Goal: Task Accomplishment & Management: Use online tool/utility

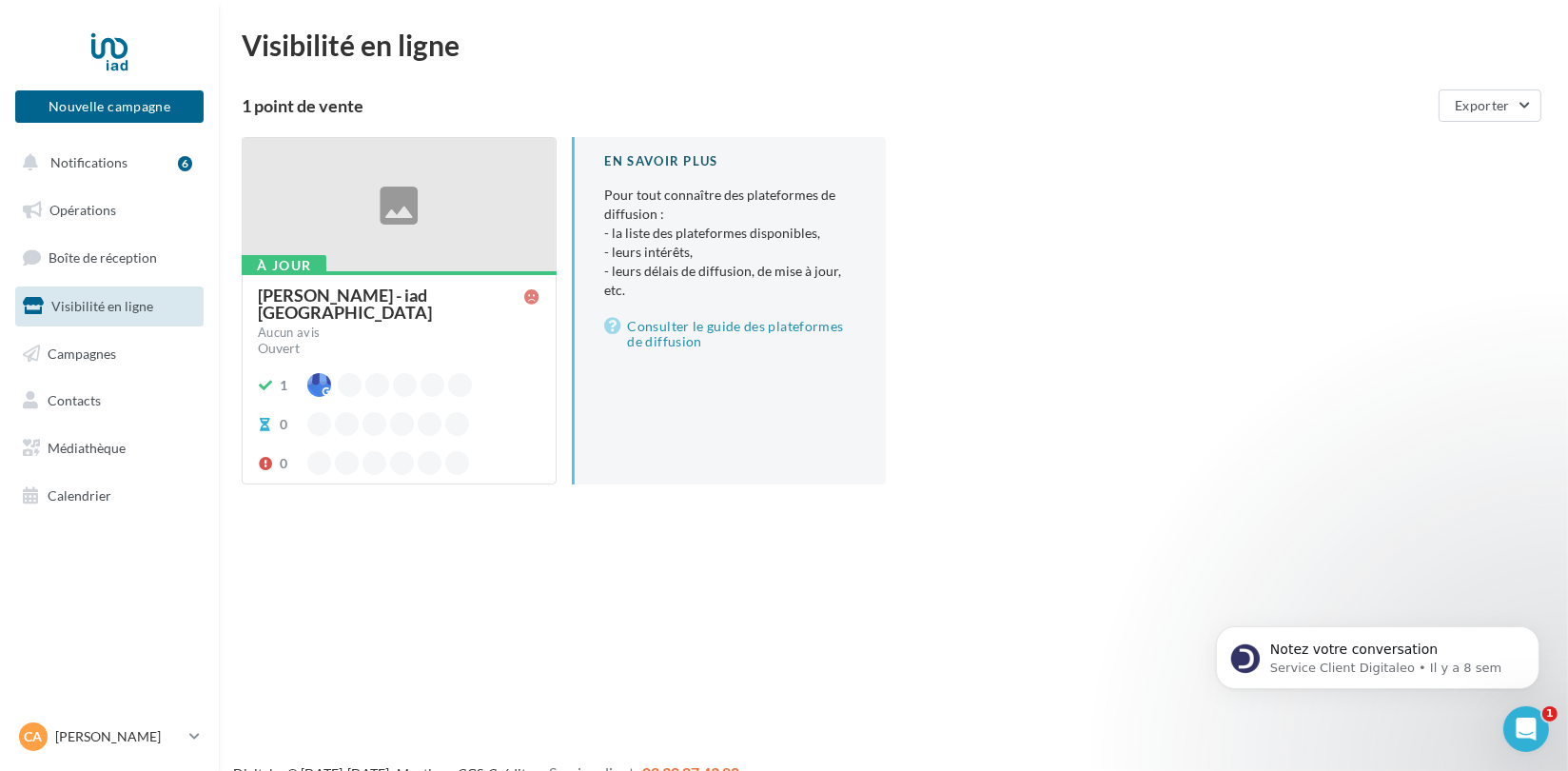
click at [364, 297] on div "Christine ANGELOT - iad France" at bounding box center [392, 304] width 268 height 34
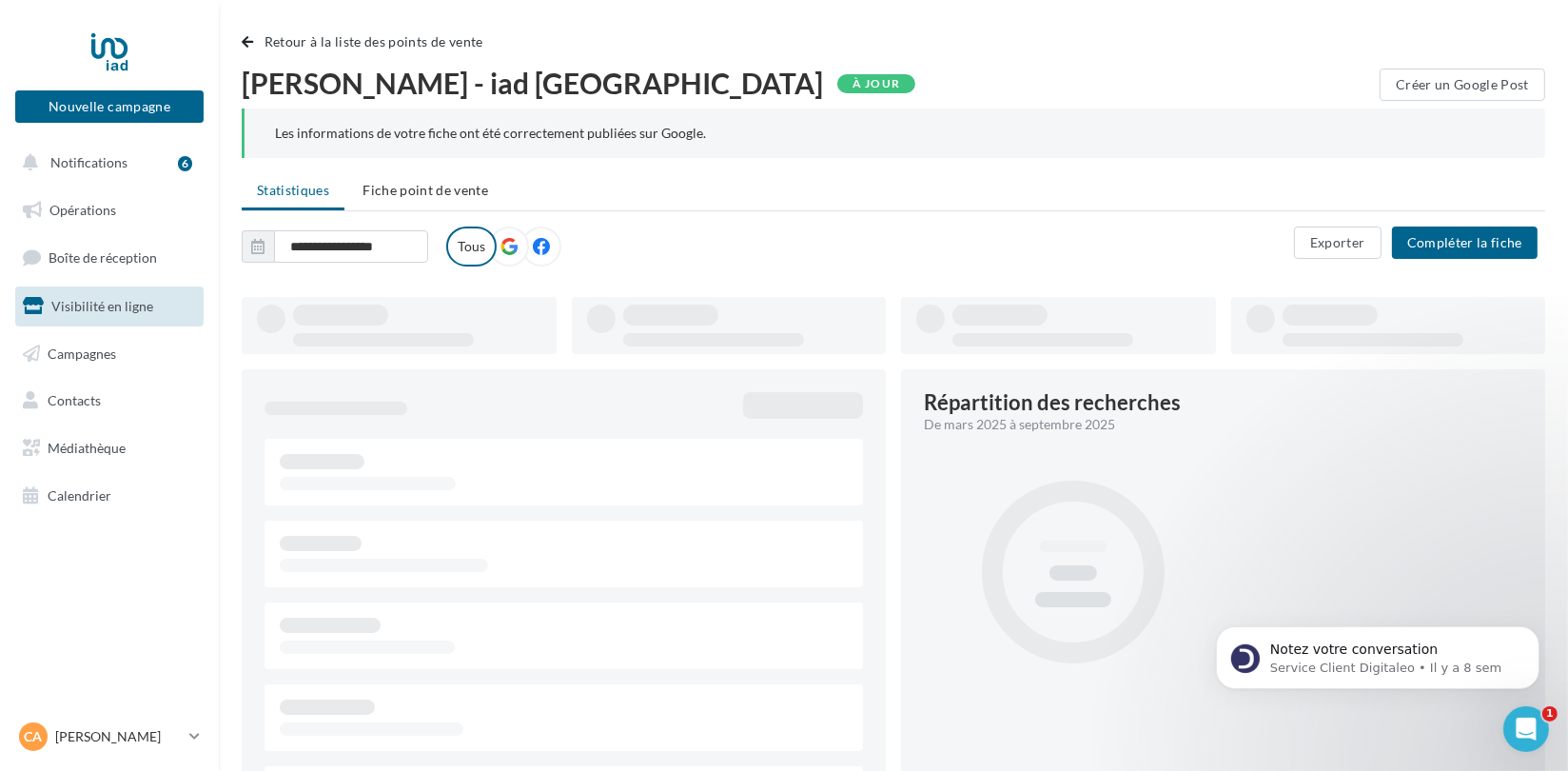
type input "**********"
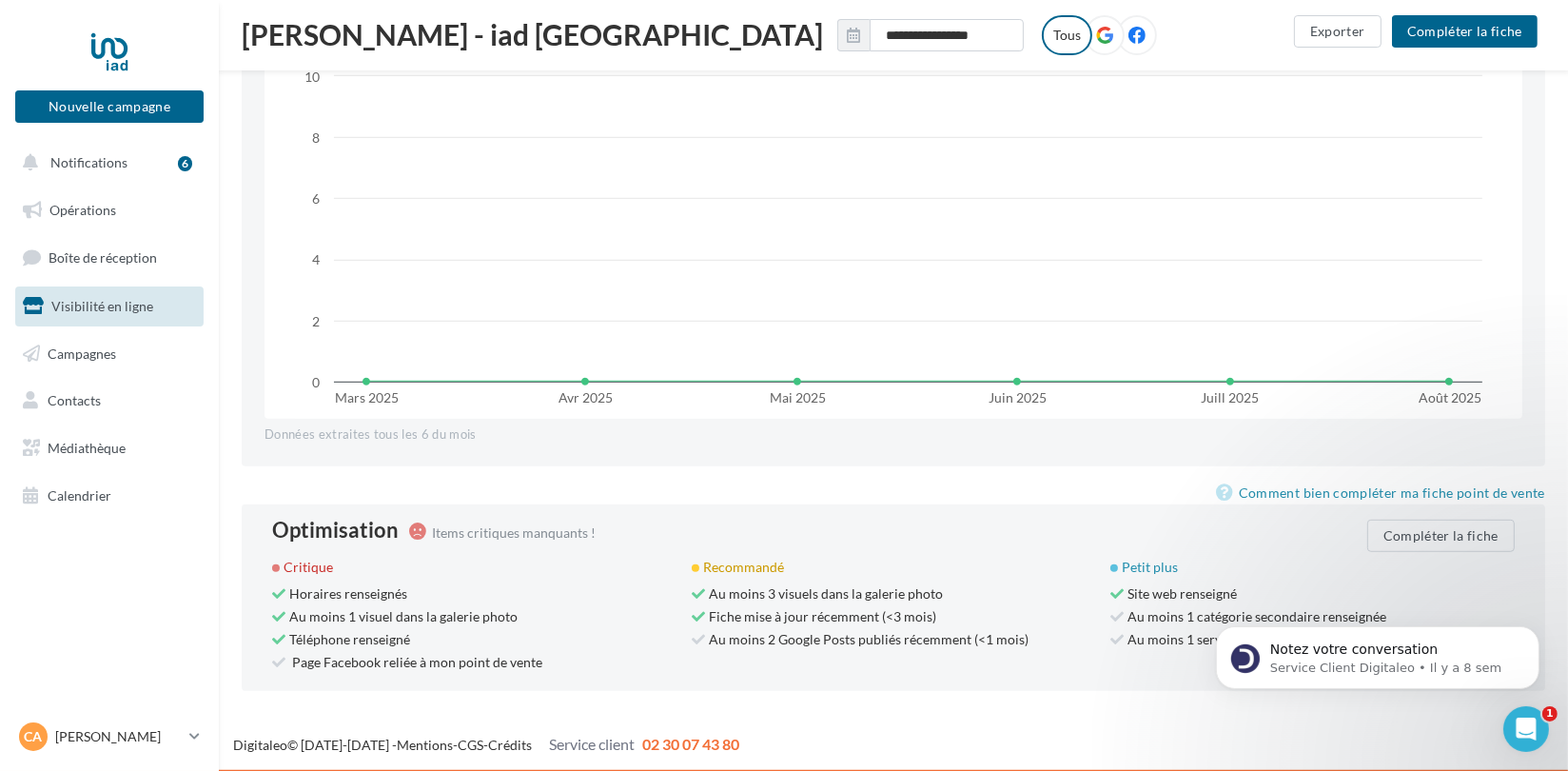
scroll to position [1472, 0]
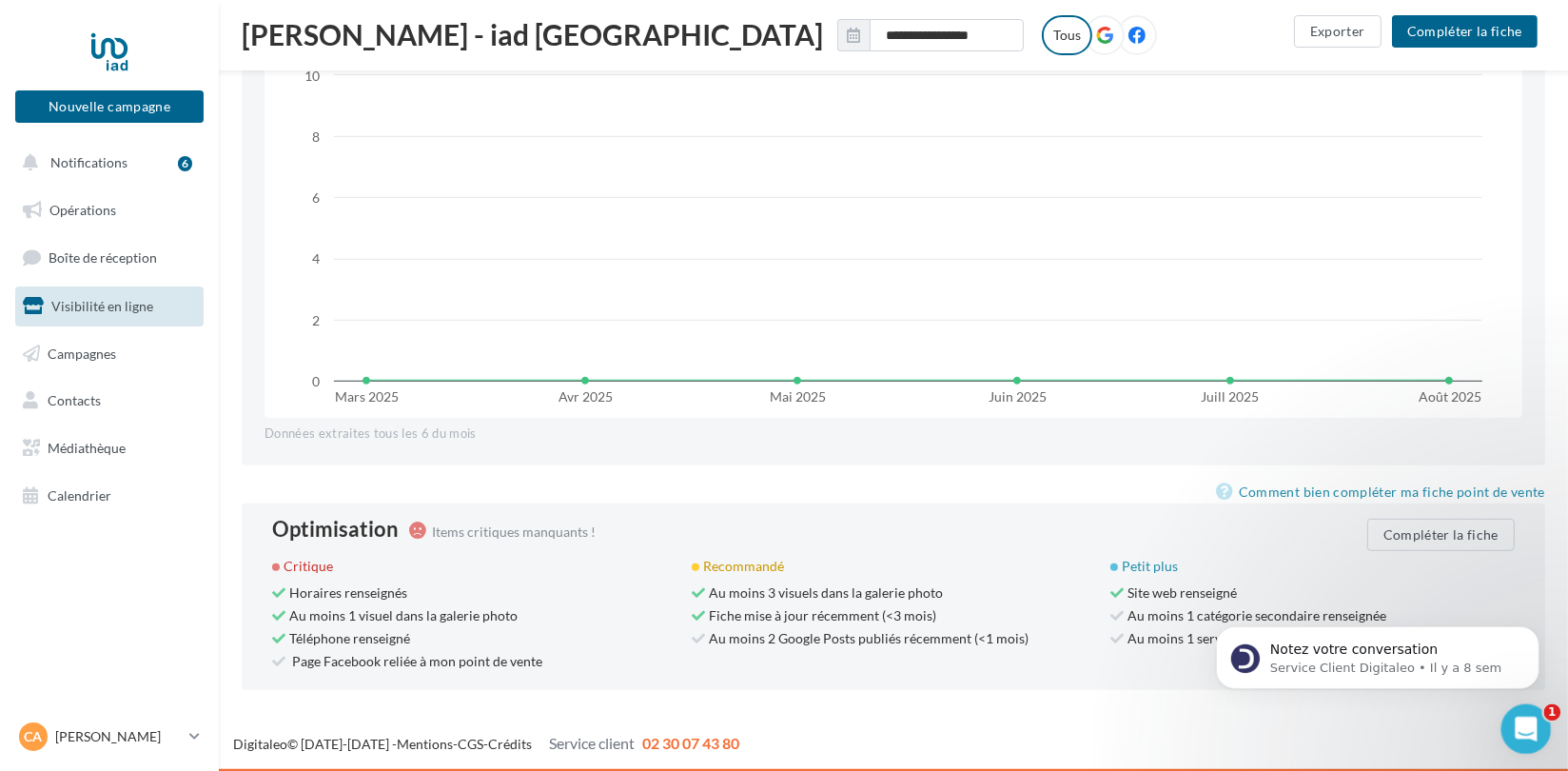
click at [1528, 721] on icon "Ouvrir le Messenger Intercom" at bounding box center [1524, 727] width 32 height 32
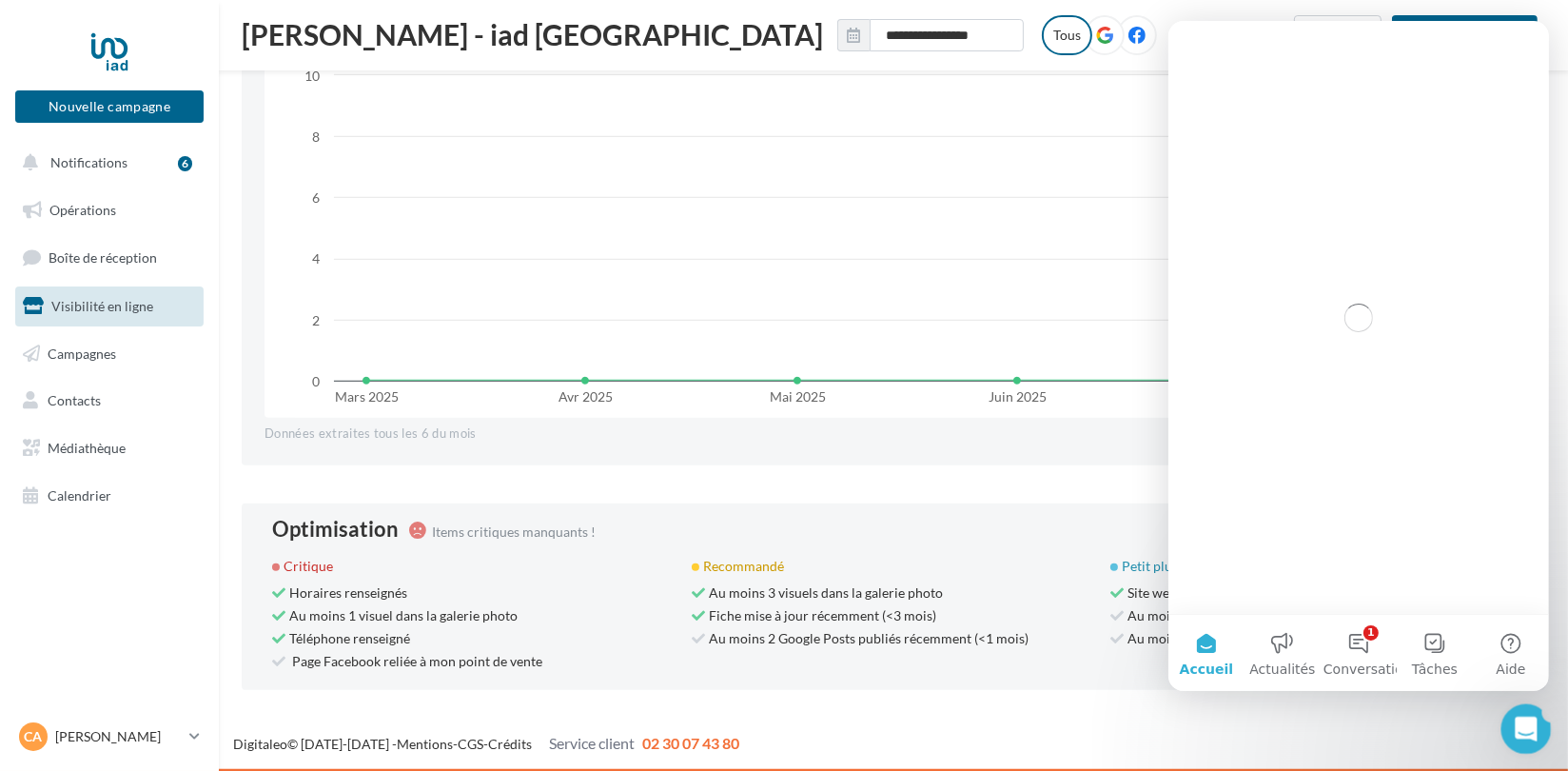
scroll to position [0, 0]
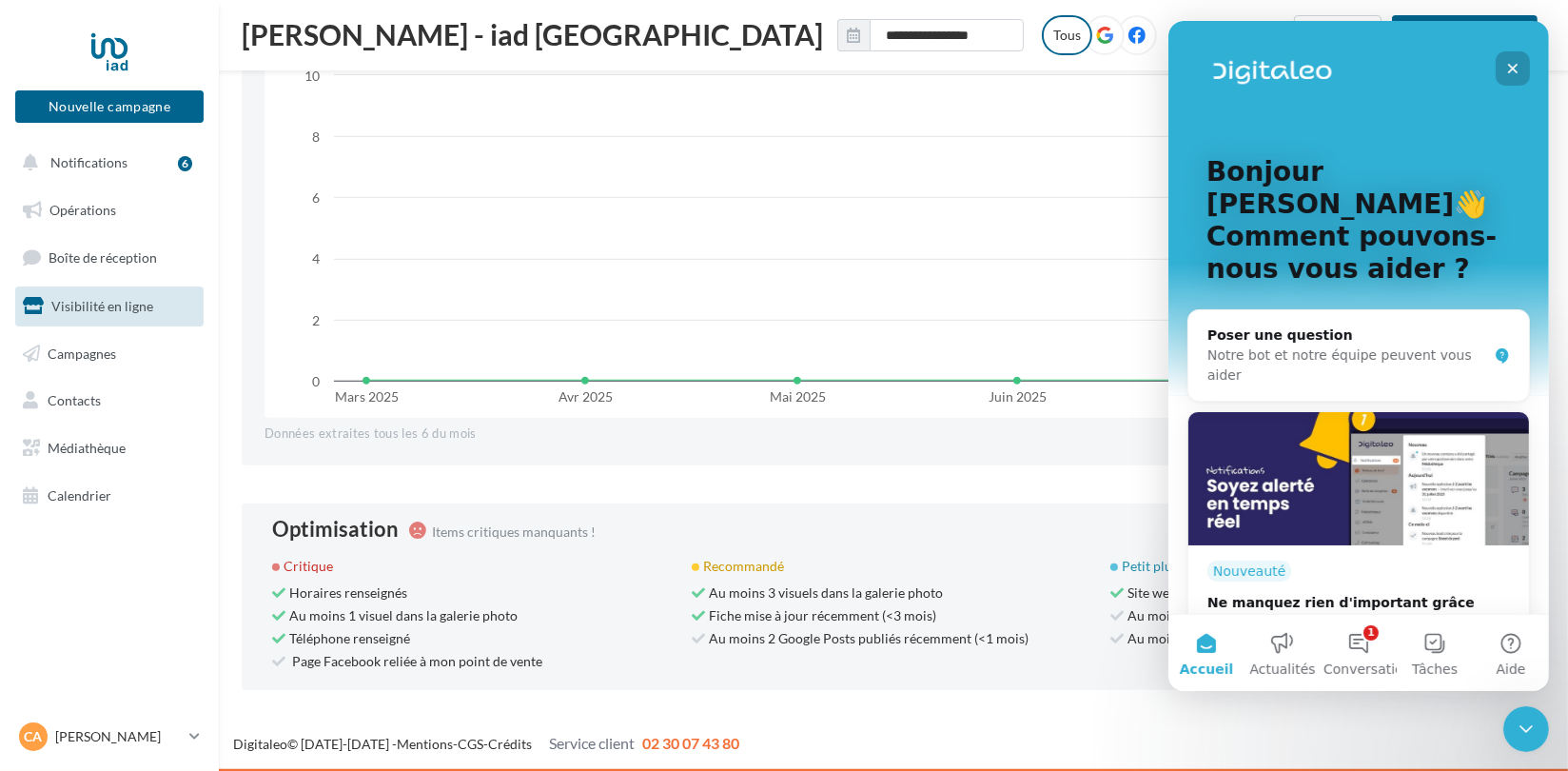
click at [1509, 61] on icon "Fermer" at bounding box center [1513, 69] width 15 height 15
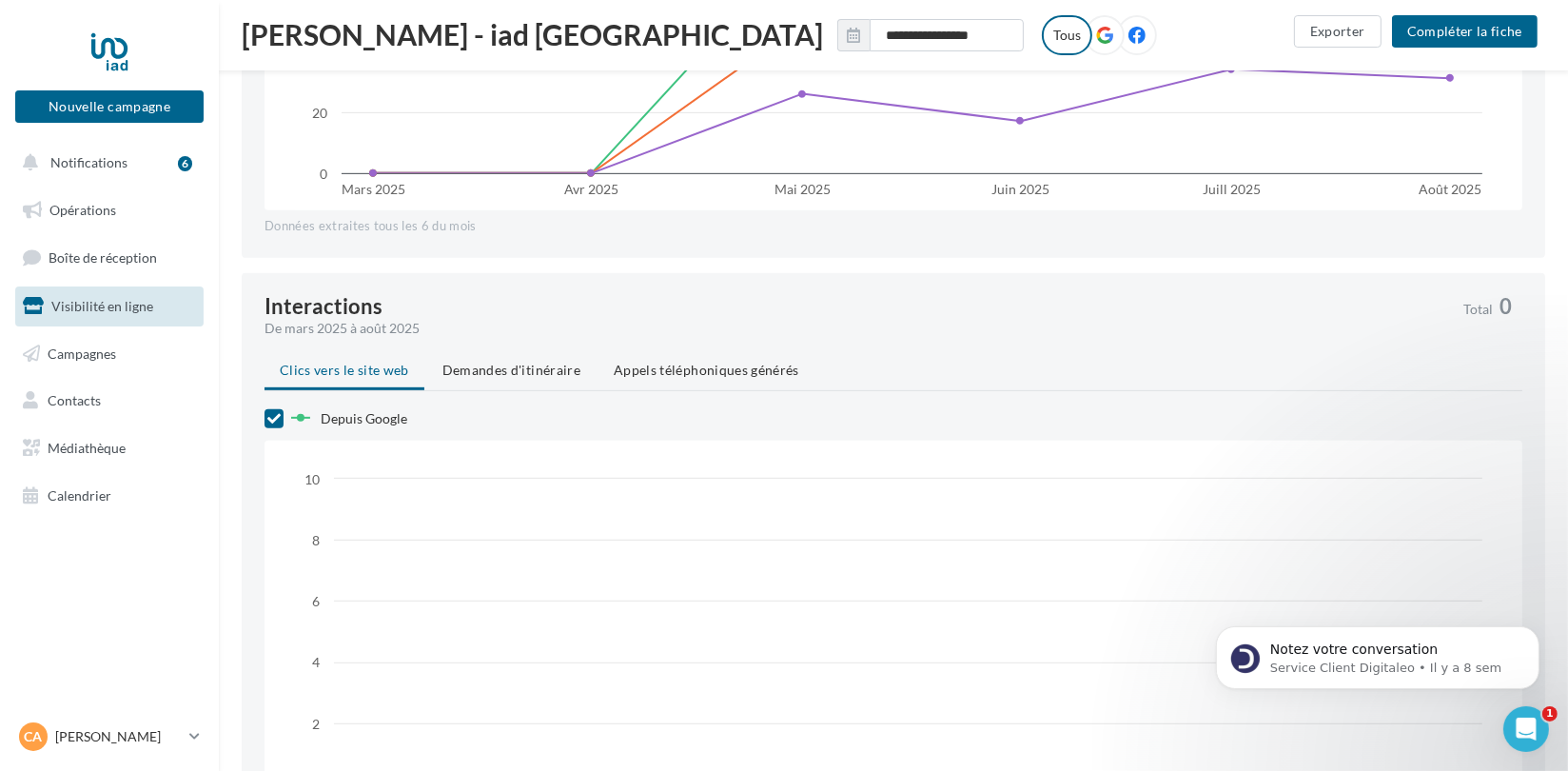
scroll to position [1068, 0]
click at [554, 372] on span "Demandes d'itinéraire" at bounding box center [512, 370] width 138 height 16
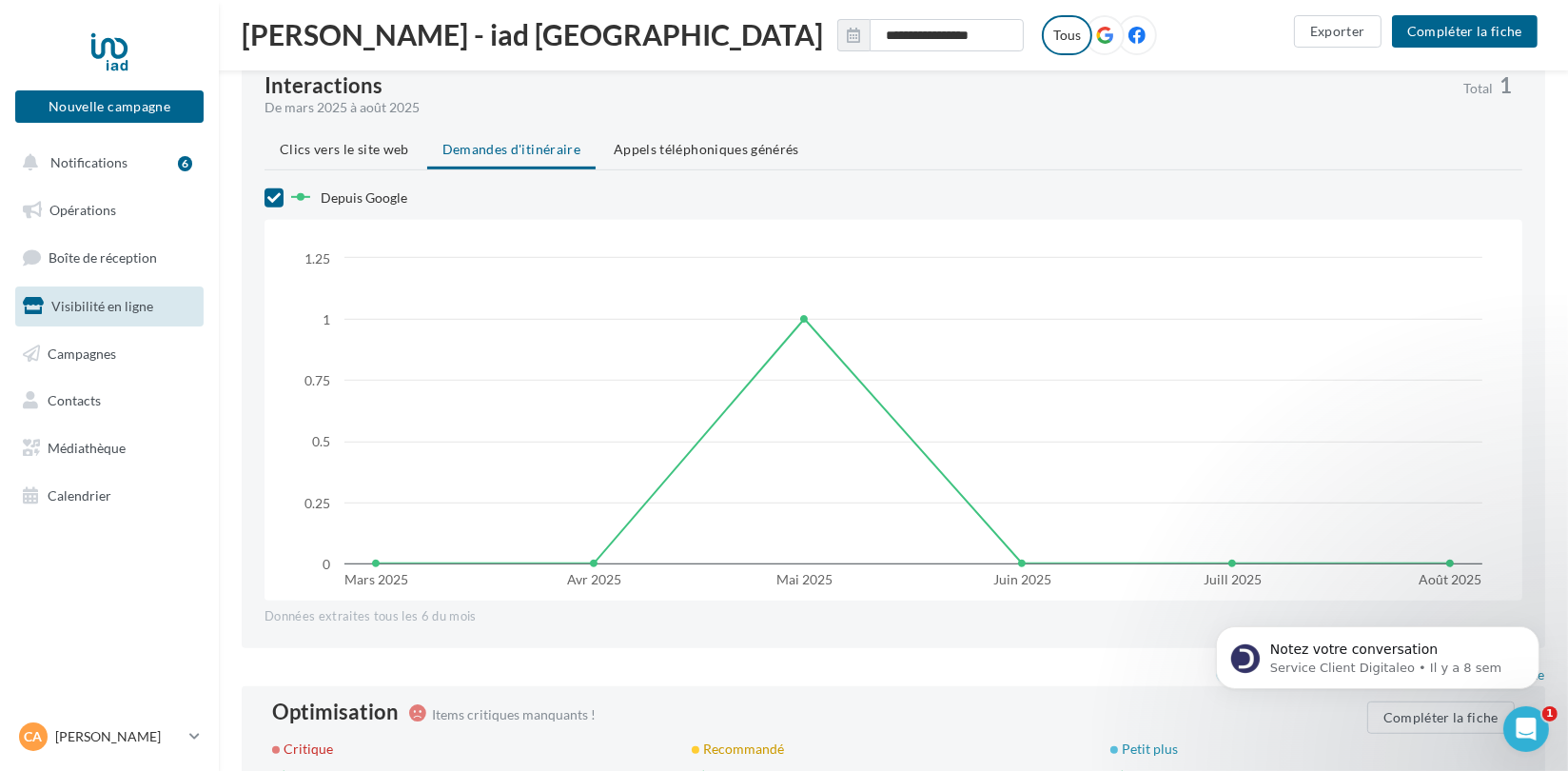
scroll to position [1299, 0]
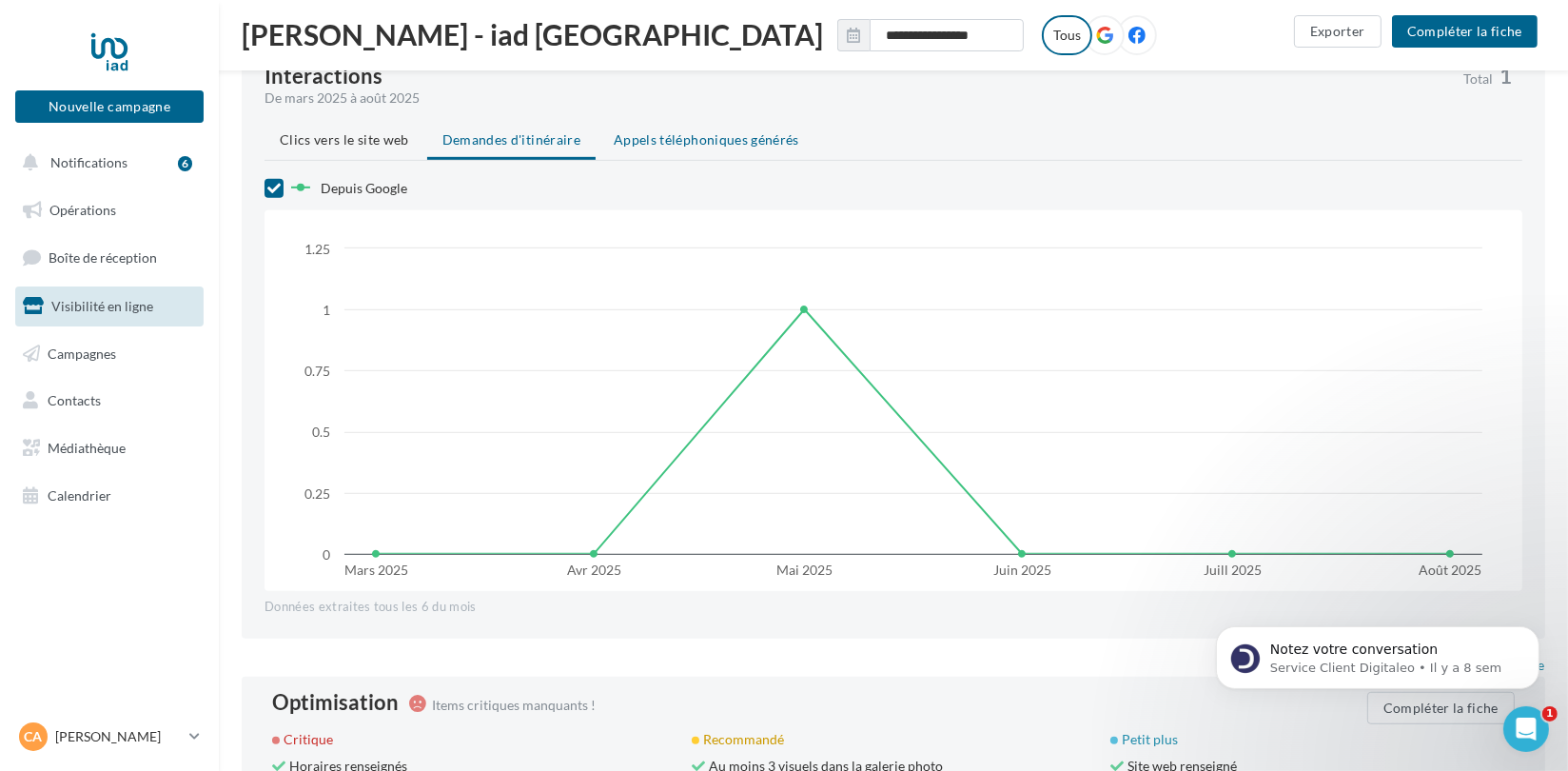
click at [733, 137] on span "Appels téléphoniques générés" at bounding box center [707, 139] width 185 height 16
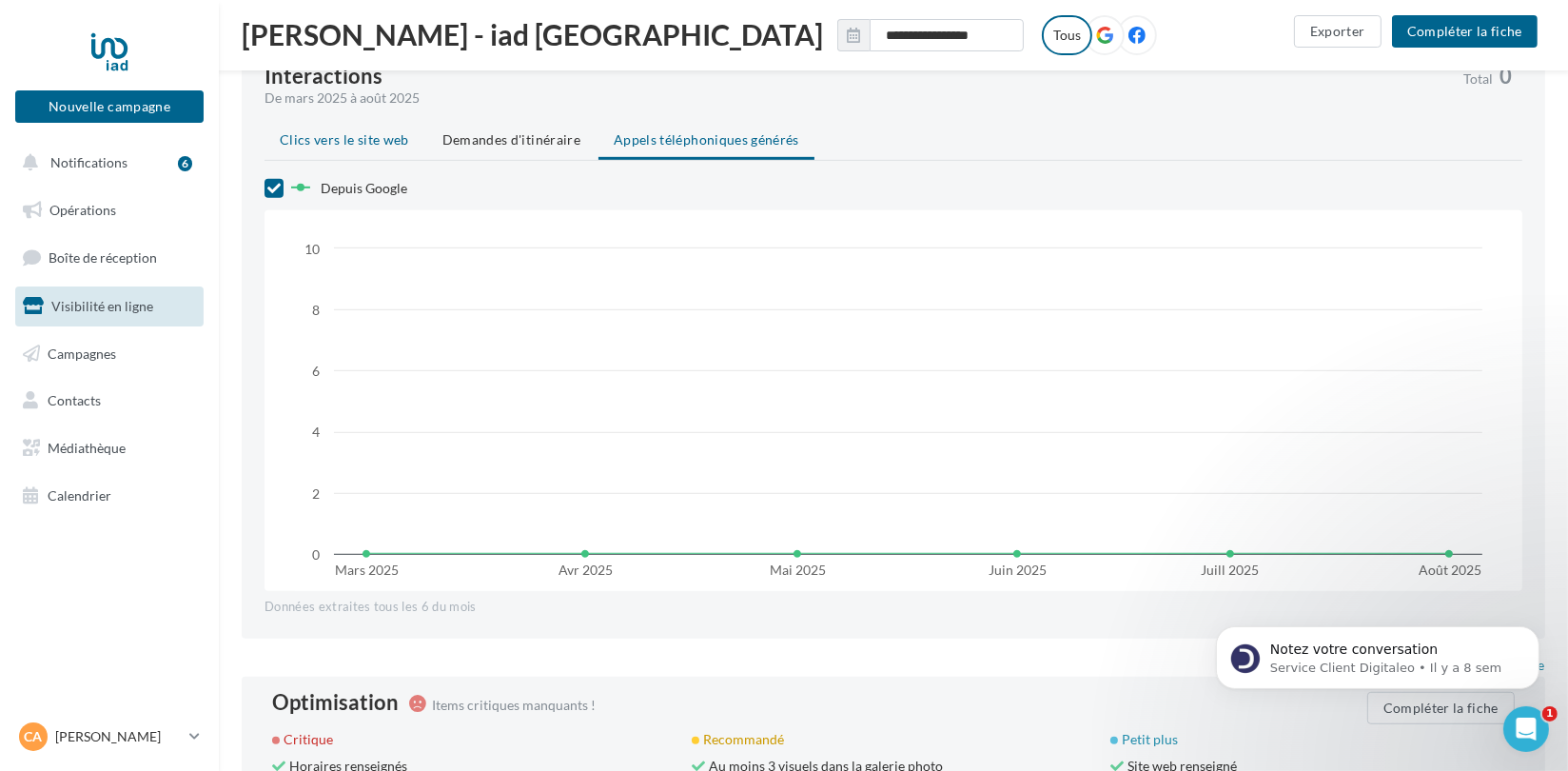
click at [357, 135] on span "Clics vers le site web" at bounding box center [344, 139] width 129 height 16
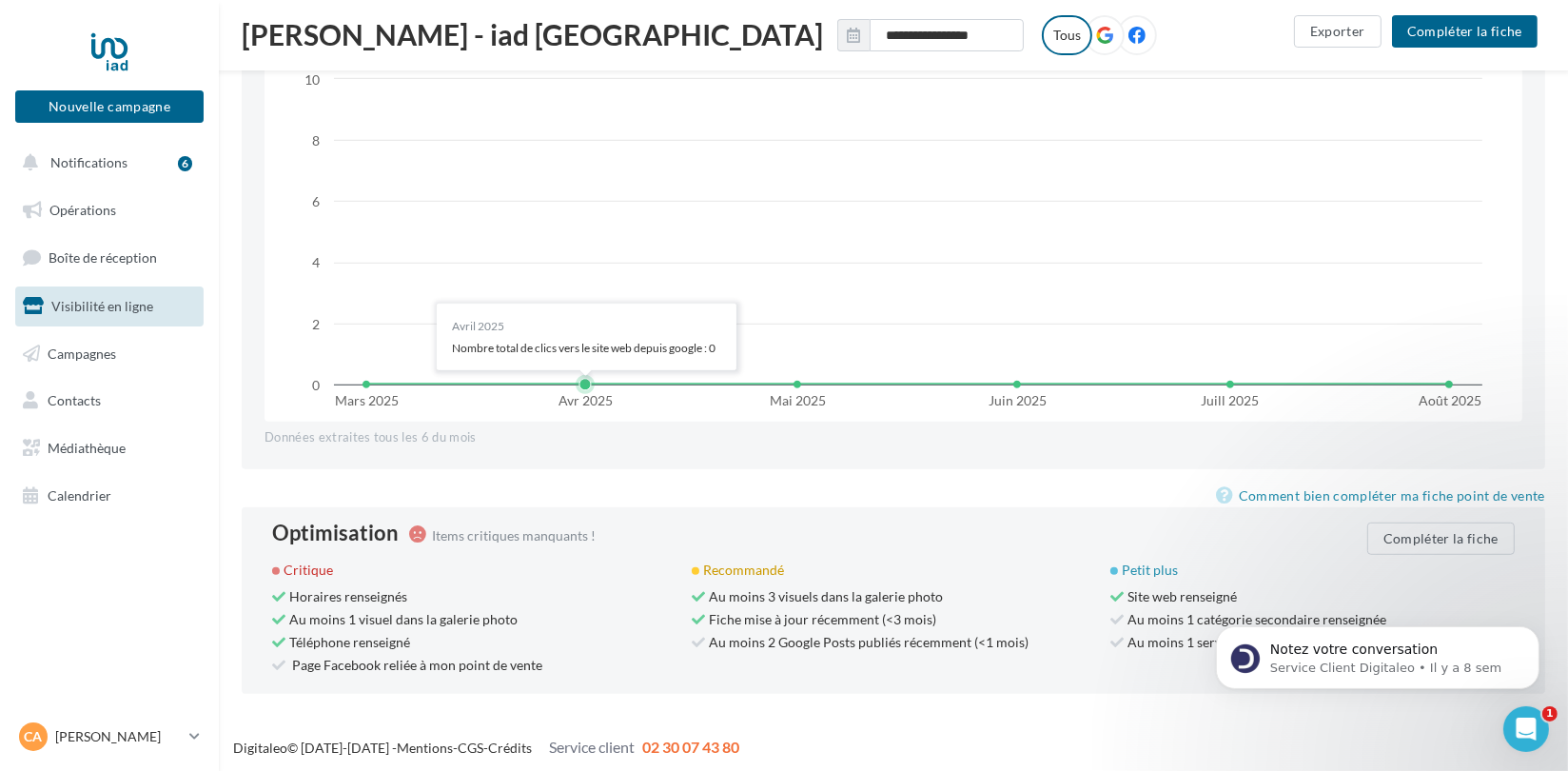
scroll to position [1472, 0]
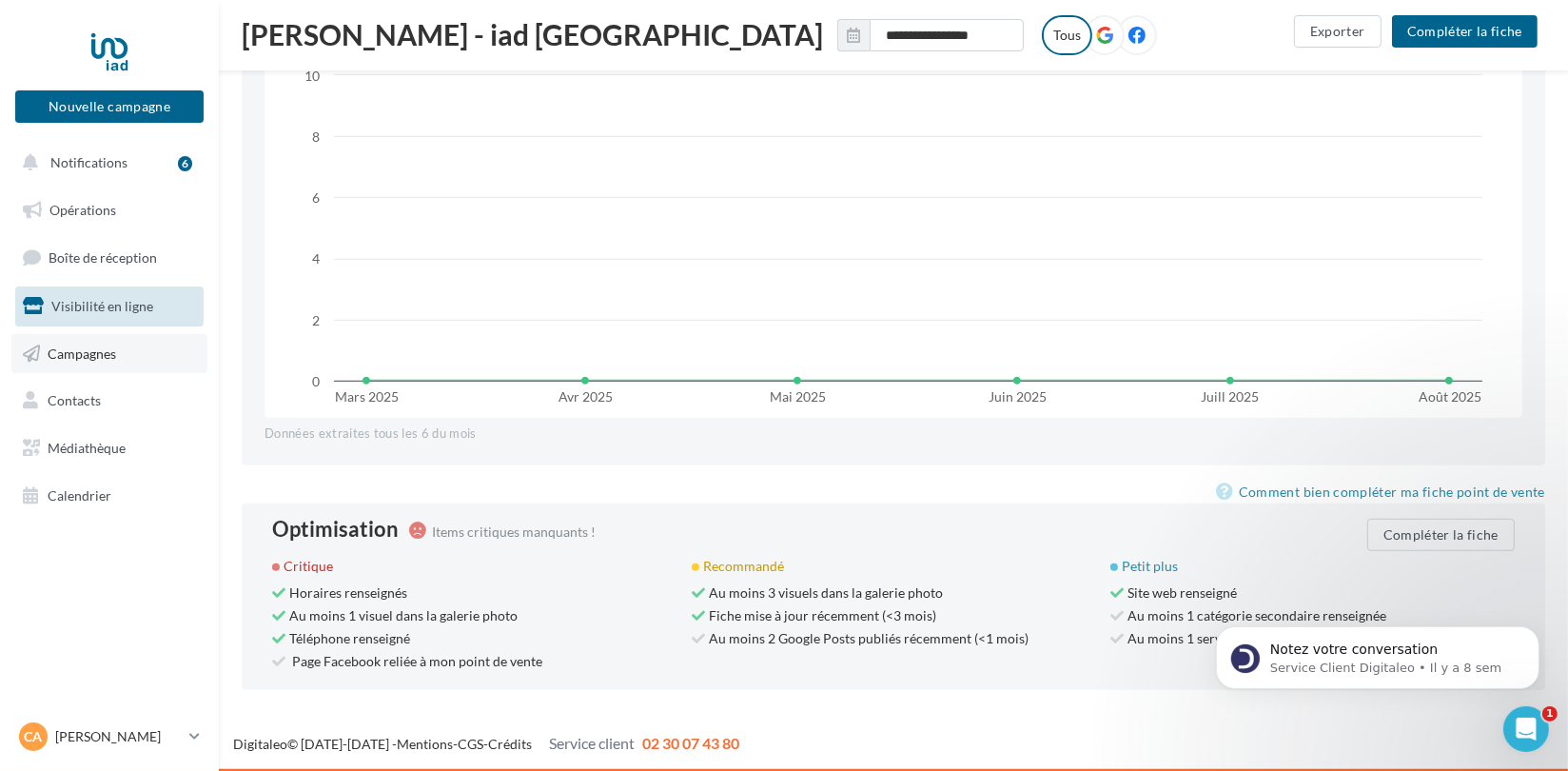
click at [96, 352] on span "Campagnes" at bounding box center [82, 352] width 69 height 16
